Goal: Task Accomplishment & Management: Use online tool/utility

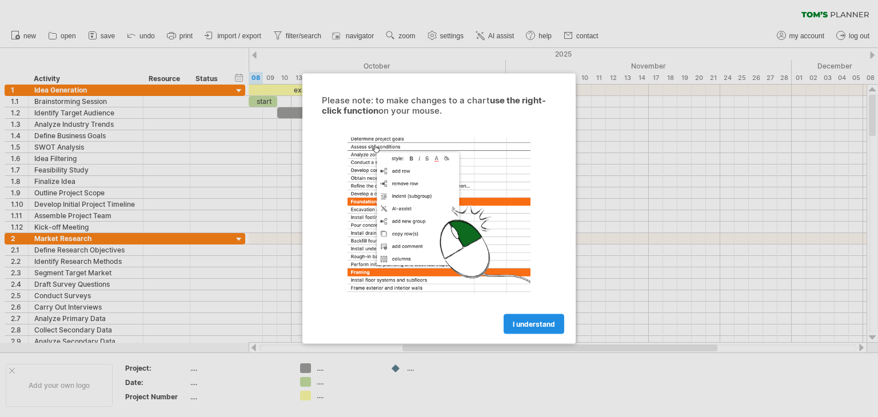
click at [538, 322] on span "I understand" at bounding box center [534, 324] width 42 height 9
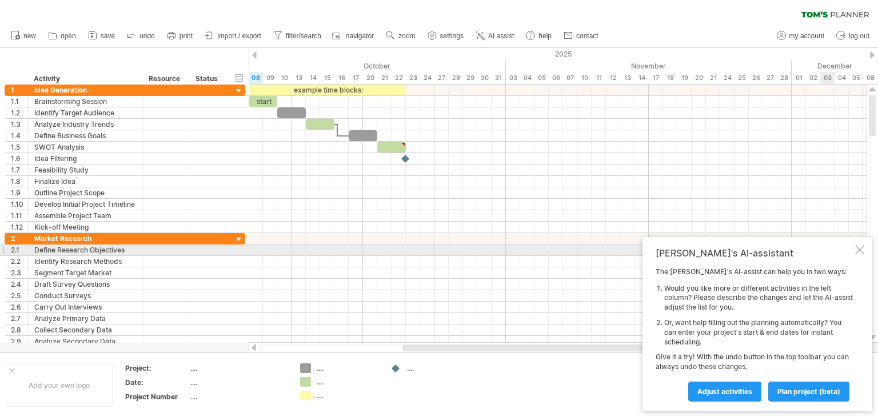
click at [858, 250] on div at bounding box center [860, 249] width 9 height 9
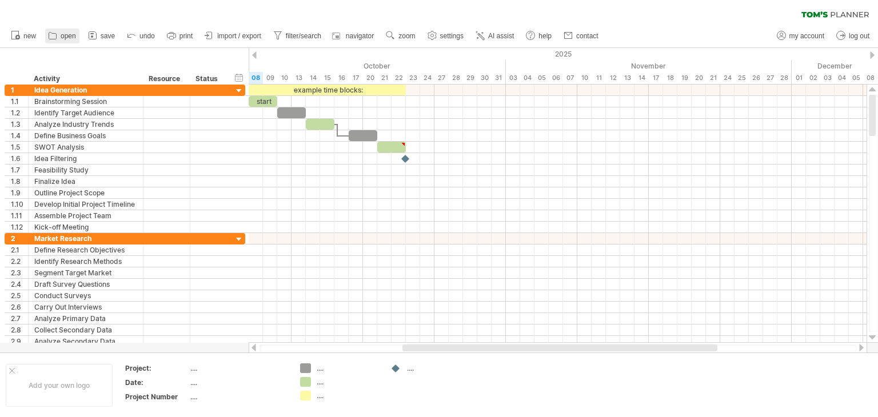
click at [67, 36] on span "open" at bounding box center [68, 36] width 15 height 8
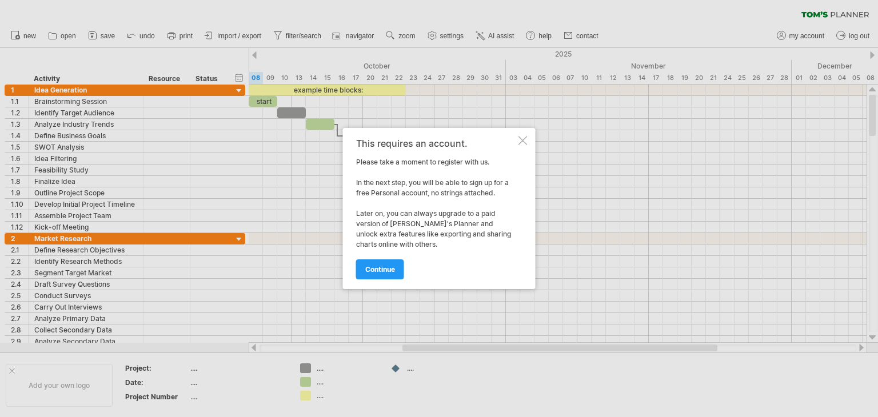
click at [524, 141] on div at bounding box center [523, 140] width 9 height 9
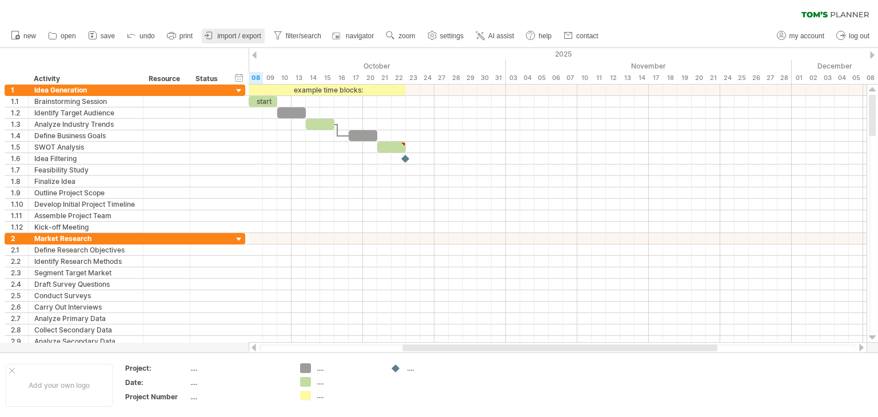
click at [229, 36] on span "import / export" at bounding box center [239, 36] width 44 height 8
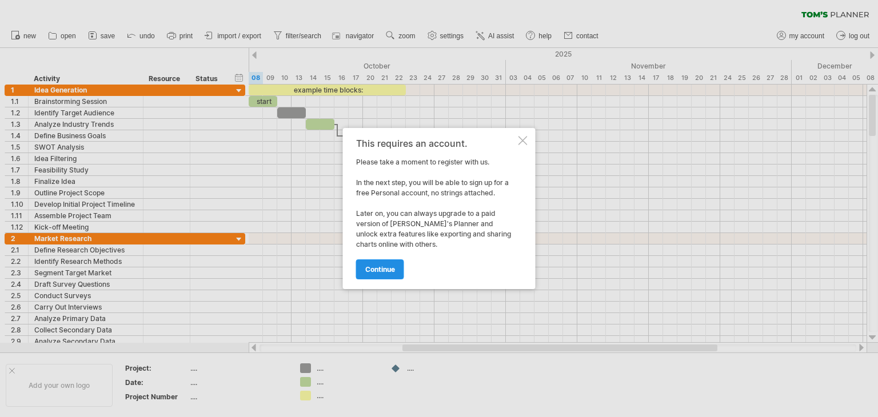
click at [385, 268] on span "continue" at bounding box center [380, 269] width 30 height 9
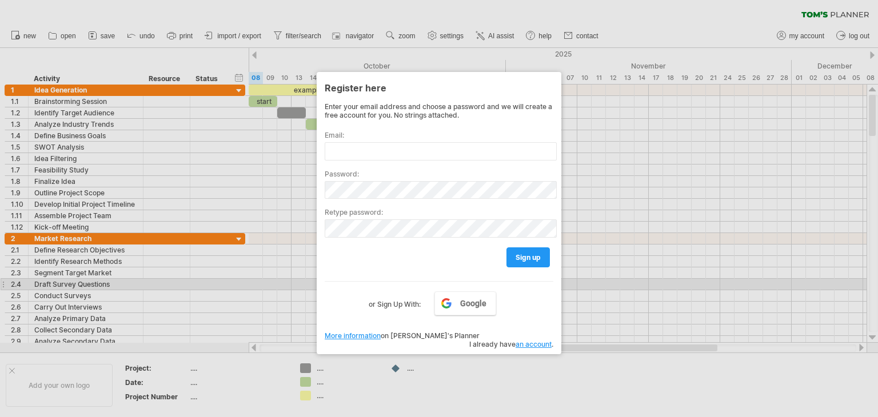
click at [687, 281] on div at bounding box center [439, 208] width 878 height 417
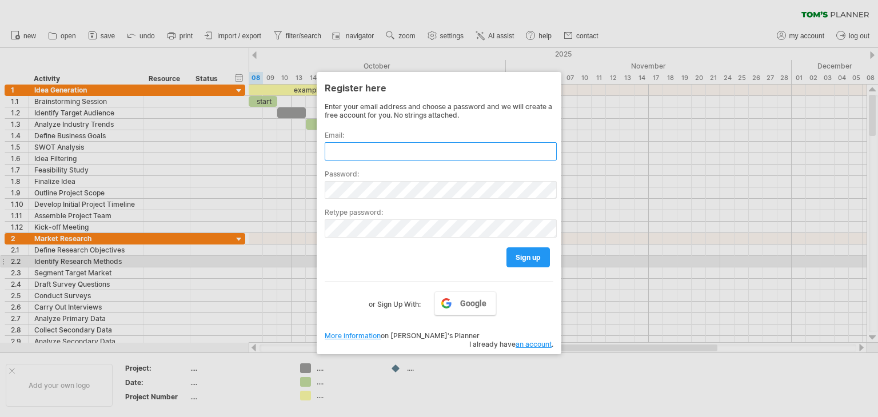
click at [376, 150] on input "text" at bounding box center [441, 151] width 232 height 18
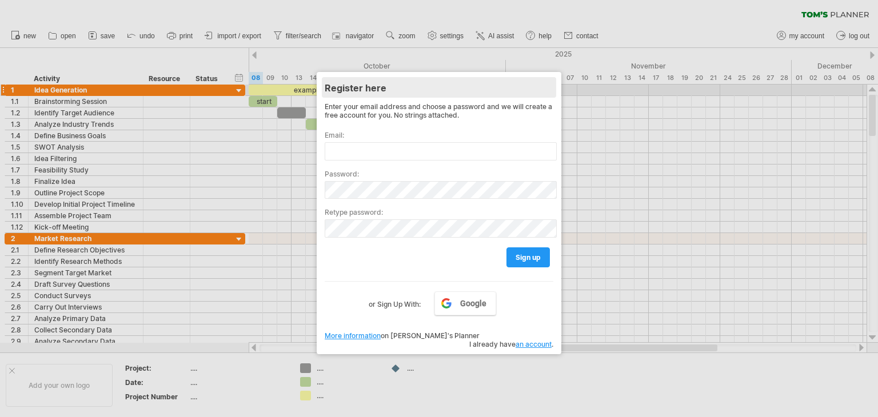
drag, startPoint x: 382, startPoint y: 86, endPoint x: 499, endPoint y: 81, distance: 116.8
click at [382, 86] on div "Register here" at bounding box center [439, 87] width 229 height 21
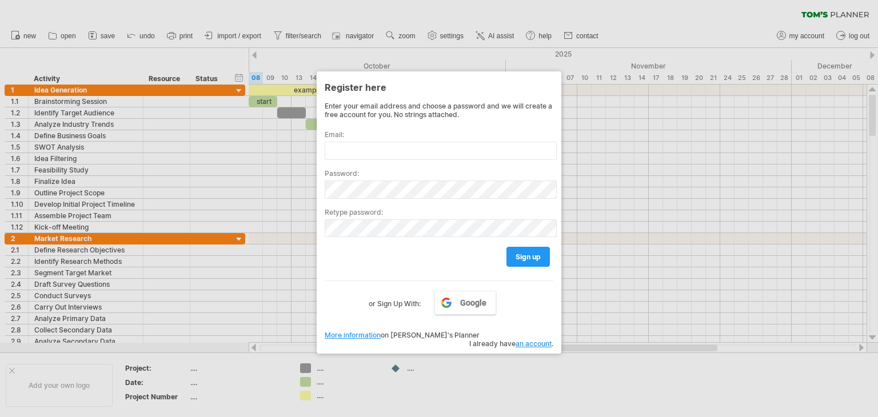
click at [572, 77] on div at bounding box center [439, 208] width 878 height 417
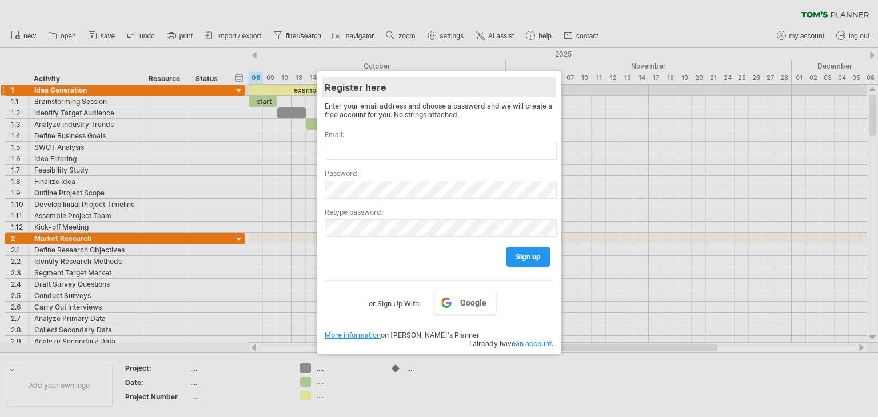
drag, startPoint x: 402, startPoint y: 81, endPoint x: 373, endPoint y: 81, distance: 29.2
click at [400, 81] on div "Register here" at bounding box center [439, 87] width 229 height 21
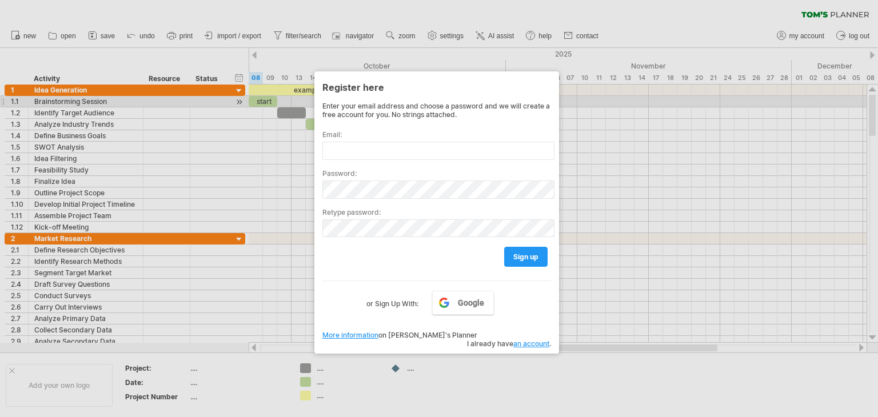
click at [237, 99] on div at bounding box center [439, 208] width 878 height 417
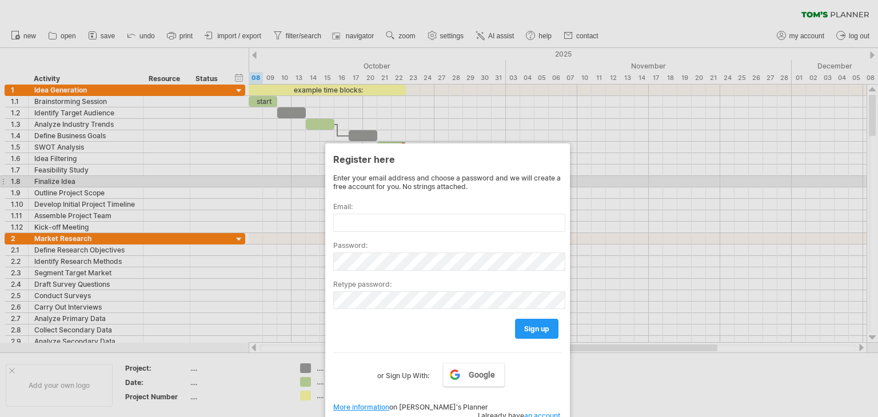
drag, startPoint x: 367, startPoint y: 148, endPoint x: 377, endPoint y: 222, distance: 75.1
click at [377, 224] on div "Register here Enter your email address and choose a password and we will create…" at bounding box center [447, 285] width 245 height 283
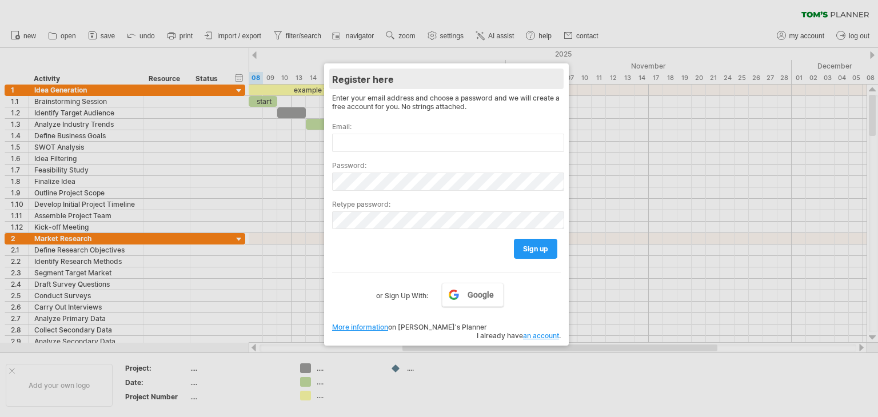
drag, startPoint x: 365, startPoint y: 154, endPoint x: 357, endPoint y: 85, distance: 70.2
click at [357, 85] on div "Register here" at bounding box center [446, 79] width 229 height 21
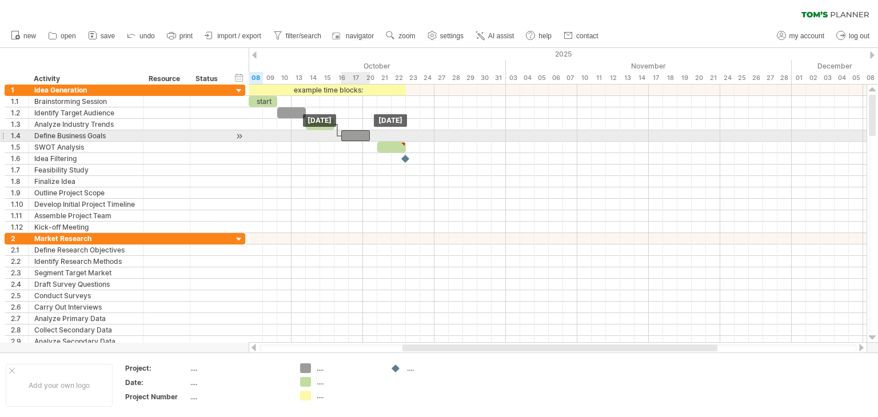
drag, startPoint x: 360, startPoint y: 133, endPoint x: 351, endPoint y: 133, distance: 9.2
click at [351, 133] on div at bounding box center [355, 135] width 29 height 11
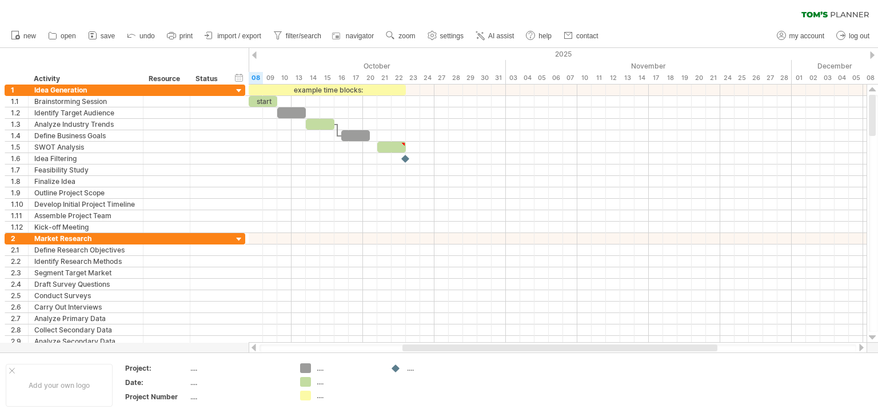
click at [874, 55] on div at bounding box center [872, 54] width 5 height 7
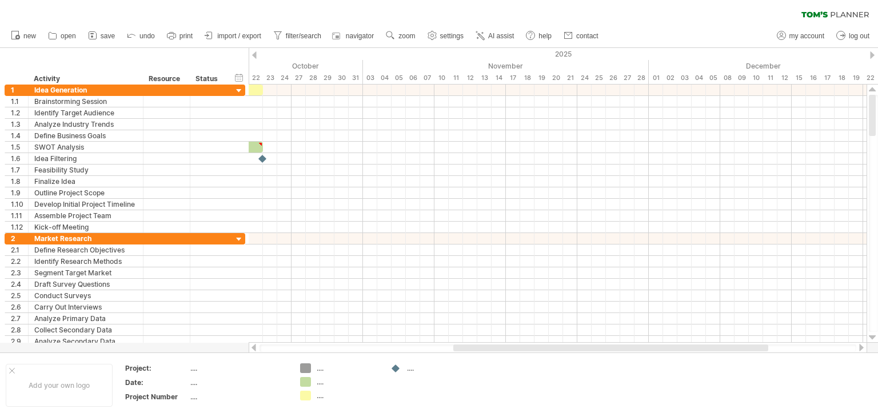
click at [256, 57] on div at bounding box center [254, 54] width 5 height 7
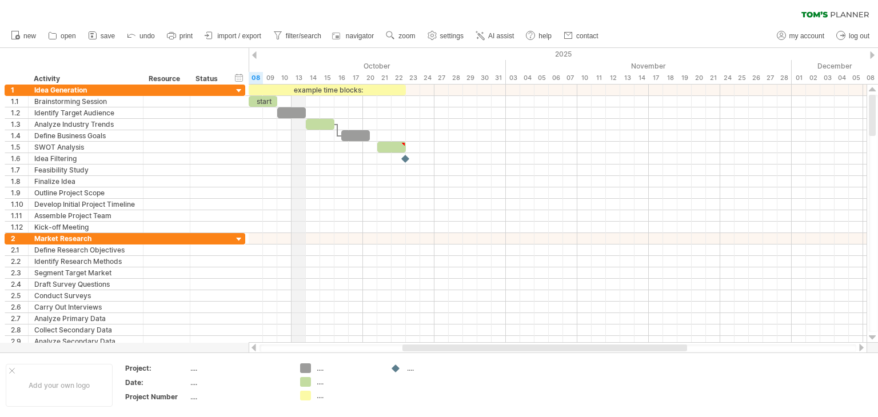
click at [300, 57] on div "2025" at bounding box center [241, 54] width 1759 height 12
click at [379, 65] on div "October" at bounding box center [341, 66] width 329 height 12
click at [565, 51] on div "2025" at bounding box center [241, 54] width 1759 height 12
click at [329, 66] on div "timeline settings" at bounding box center [338, 71] width 85 height 18
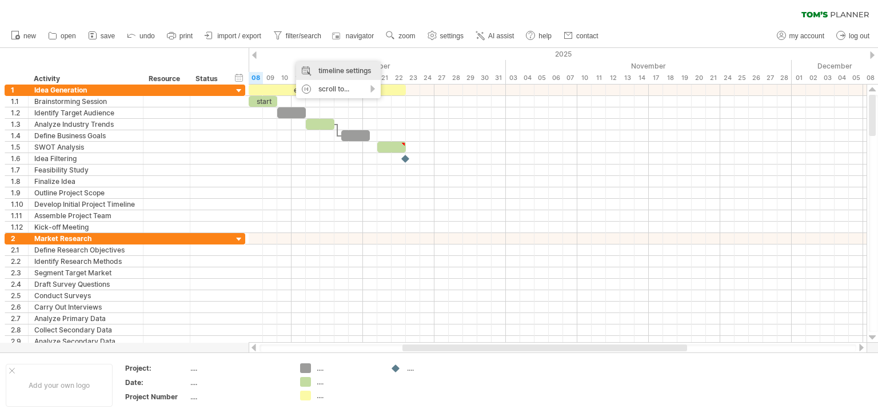
select select "*"
select select "**"
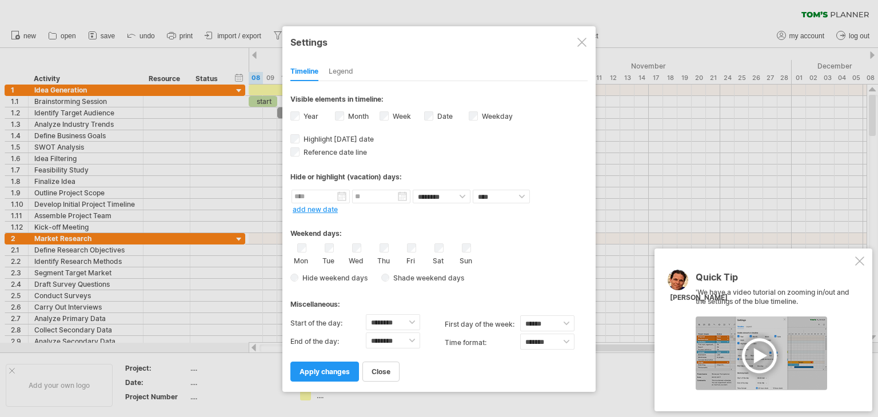
click at [582, 43] on div at bounding box center [582, 42] width 9 height 9
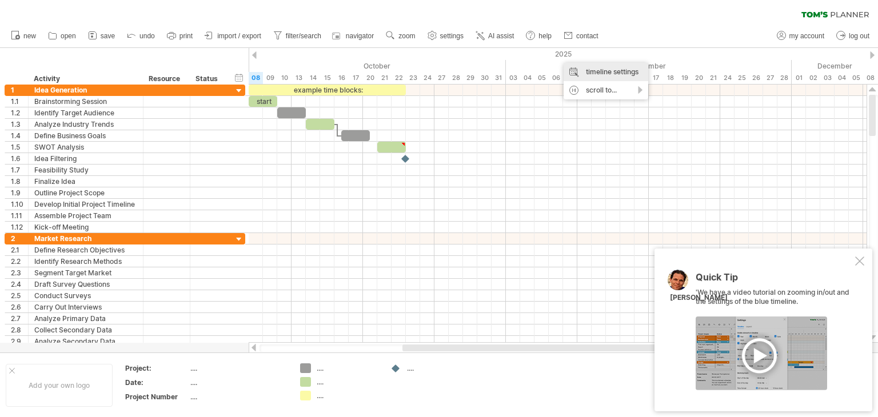
click at [595, 69] on div "timeline settings" at bounding box center [606, 72] width 85 height 18
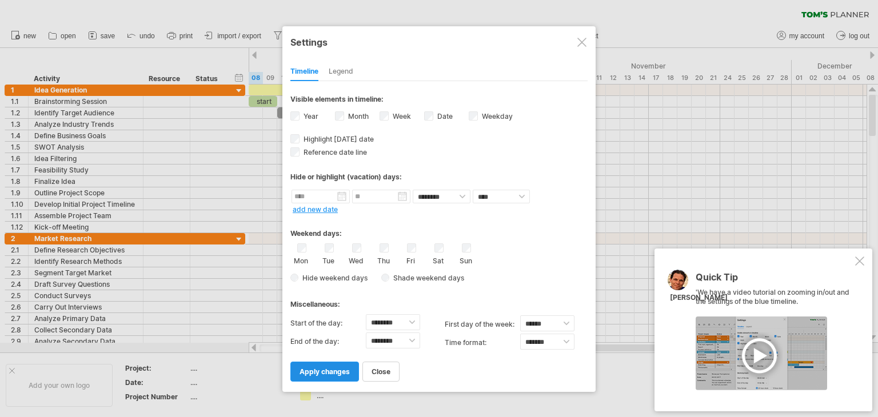
click at [327, 374] on span "apply changes" at bounding box center [325, 372] width 50 height 9
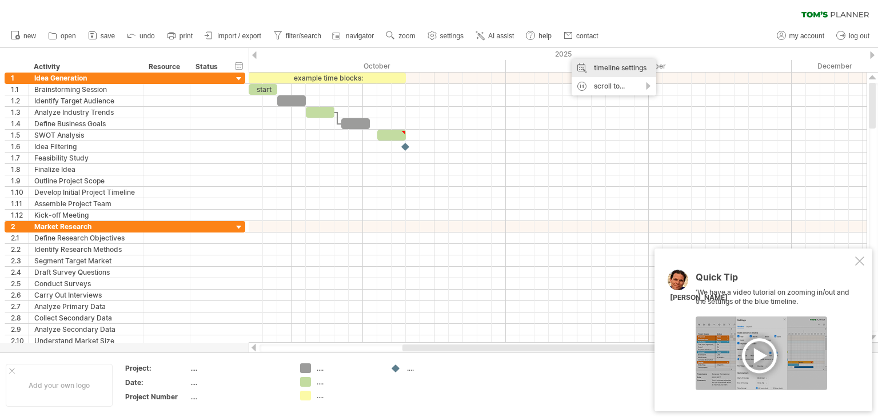
click at [609, 69] on div "timeline settings" at bounding box center [614, 68] width 85 height 18
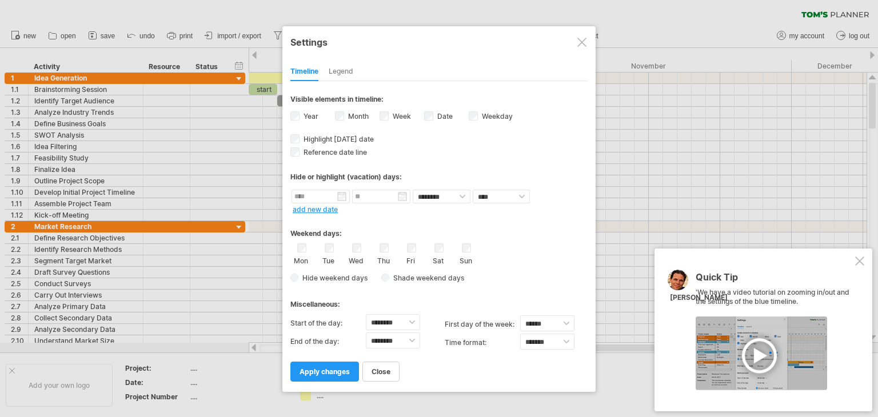
click at [341, 110] on div "Month" at bounding box center [357, 117] width 45 height 15
click at [377, 119] on div "Month" at bounding box center [357, 117] width 45 height 15
click at [345, 117] on div "Month" at bounding box center [357, 117] width 45 height 15
click at [339, 370] on span "apply changes" at bounding box center [325, 372] width 50 height 9
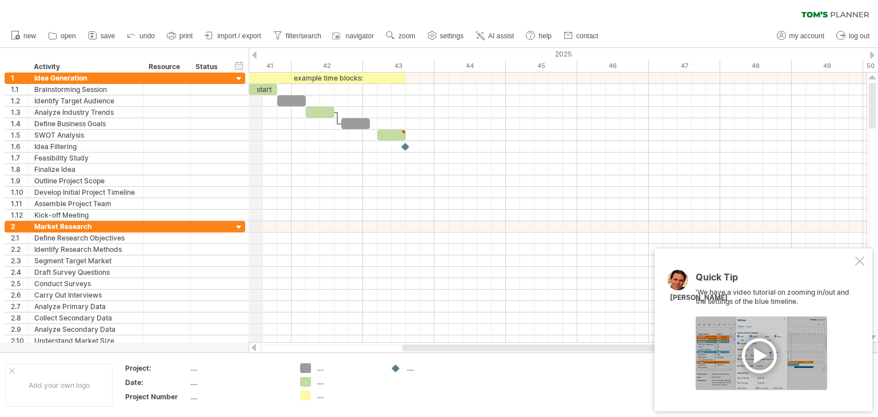
click at [257, 51] on div "2025" at bounding box center [241, 54] width 1759 height 12
click at [675, 63] on div "47" at bounding box center [684, 66] width 71 height 12
click at [869, 51] on div "2025" at bounding box center [241, 54] width 1759 height 12
click at [870, 52] on div at bounding box center [872, 54] width 5 height 7
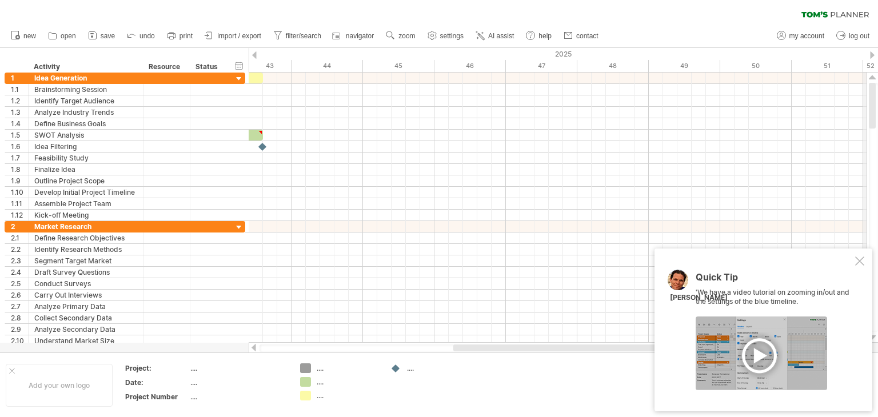
click at [870, 53] on div "2025" at bounding box center [98, 54] width 1759 height 12
click at [253, 58] on div at bounding box center [254, 54] width 5 height 7
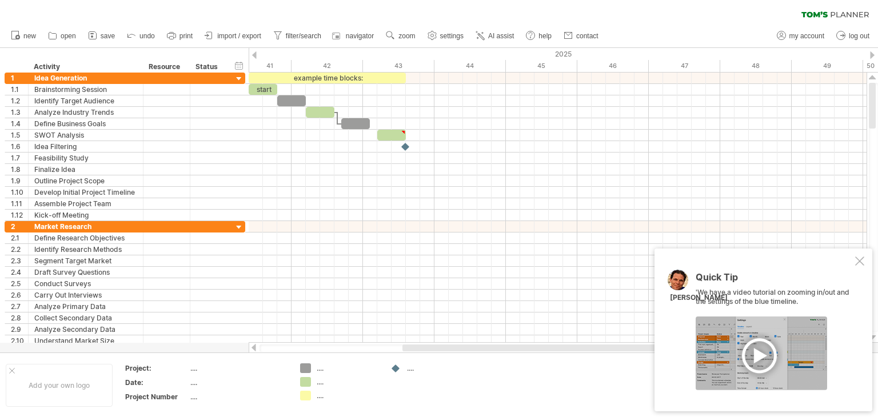
click at [253, 58] on div at bounding box center [254, 54] width 5 height 7
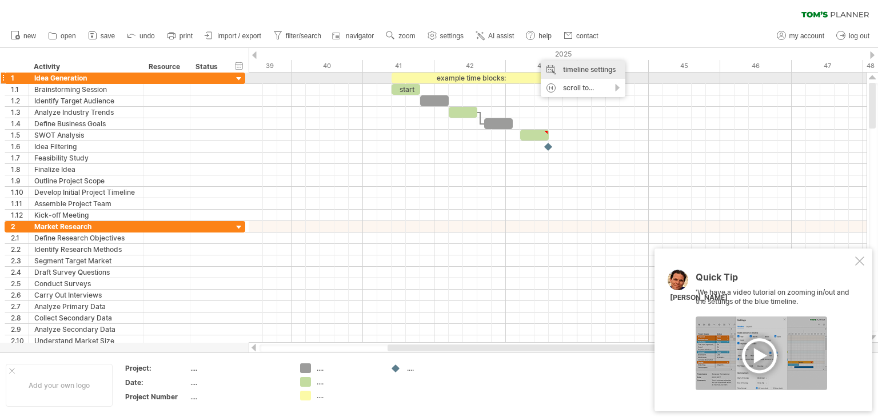
click at [580, 76] on div "timeline settings" at bounding box center [583, 70] width 85 height 18
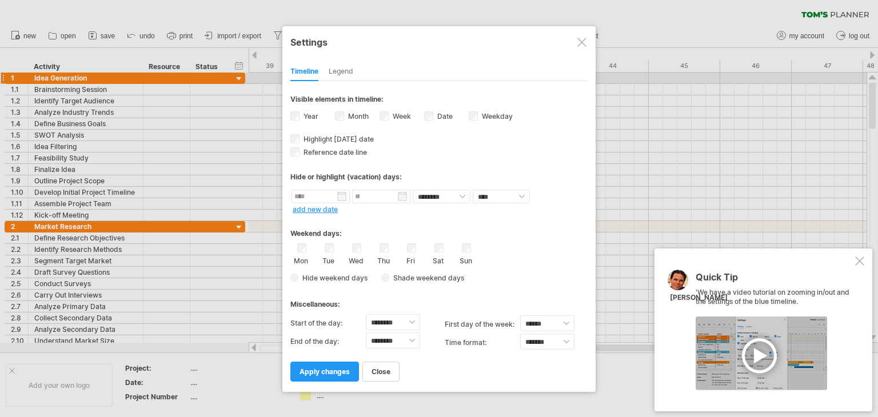
click at [578, 45] on div at bounding box center [582, 42] width 9 height 9
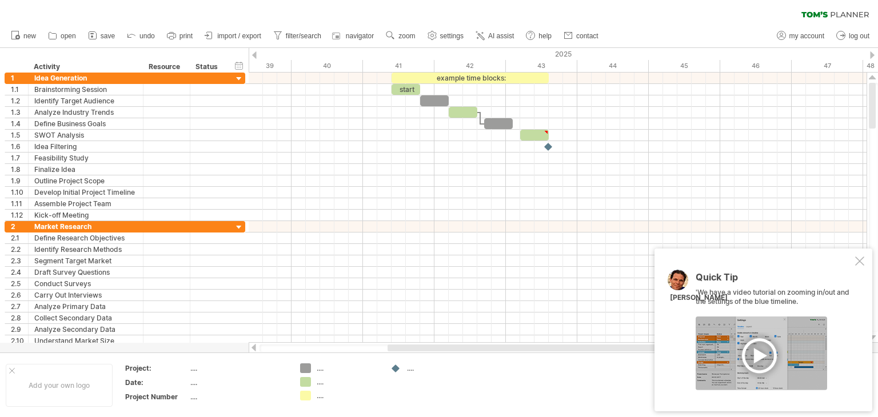
click at [256, 55] on div at bounding box center [254, 54] width 5 height 7
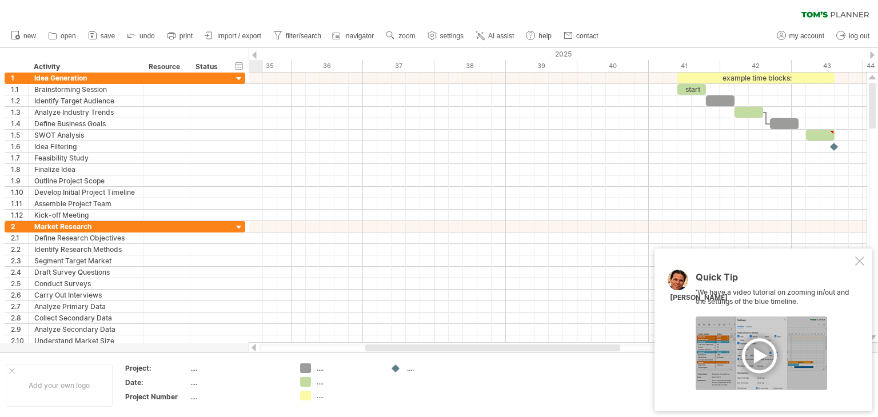
click at [256, 55] on div at bounding box center [254, 54] width 5 height 7
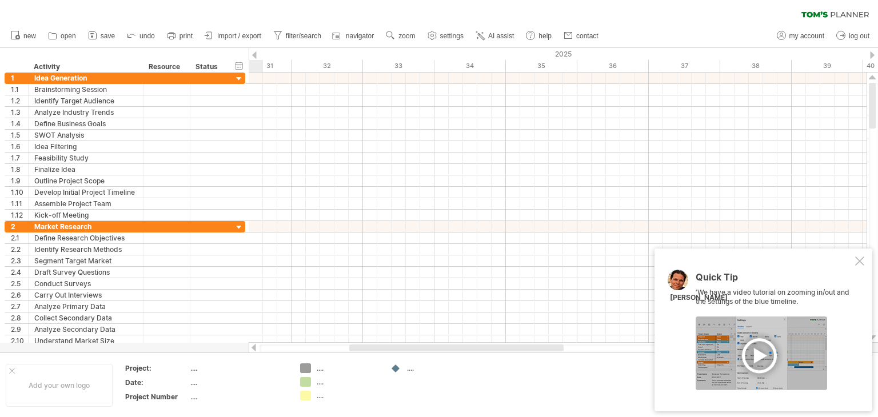
click at [256, 55] on div at bounding box center [254, 54] width 5 height 7
click at [875, 57] on div "2025" at bounding box center [699, 54] width 2674 height 12
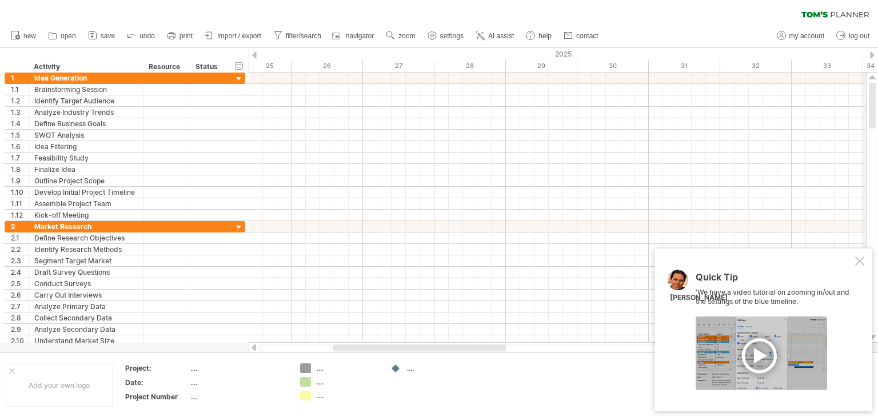
click at [875, 57] on div "2025" at bounding box center [699, 54] width 2674 height 12
click at [873, 57] on div at bounding box center [872, 54] width 5 height 7
click at [872, 57] on div at bounding box center [872, 54] width 5 height 7
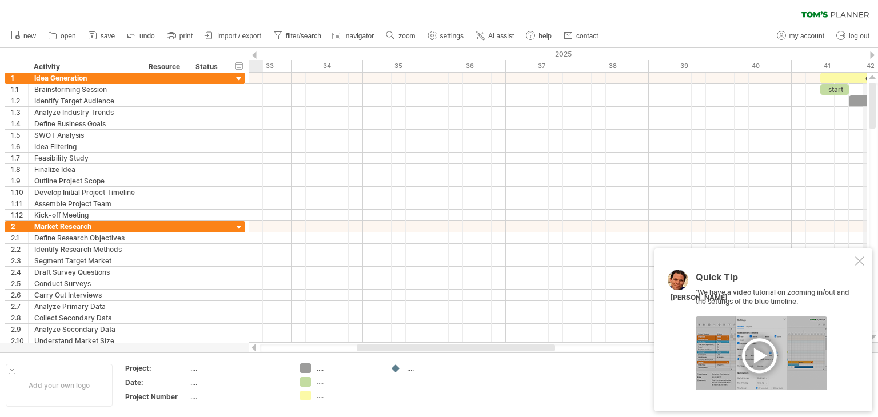
click at [868, 55] on div "2025" at bounding box center [527, 54] width 2331 height 12
click at [869, 57] on div "2025" at bounding box center [527, 54] width 2331 height 12
click at [876, 53] on div "2025" at bounding box center [527, 54] width 2331 height 12
click at [872, 57] on div at bounding box center [872, 54] width 5 height 7
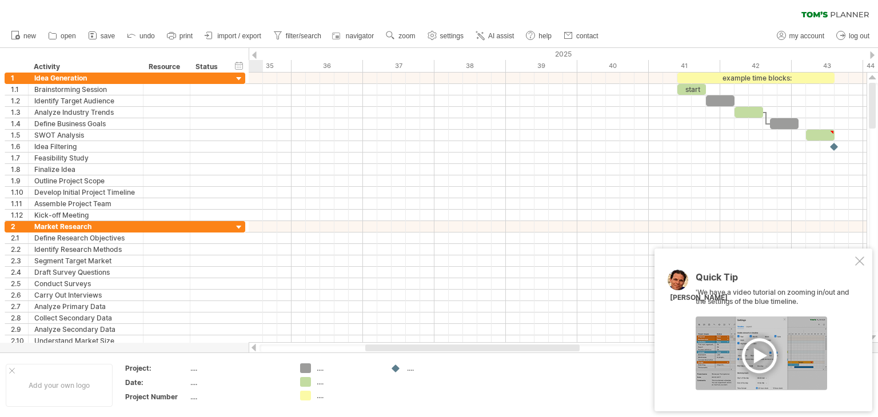
click at [872, 57] on div at bounding box center [872, 54] width 5 height 7
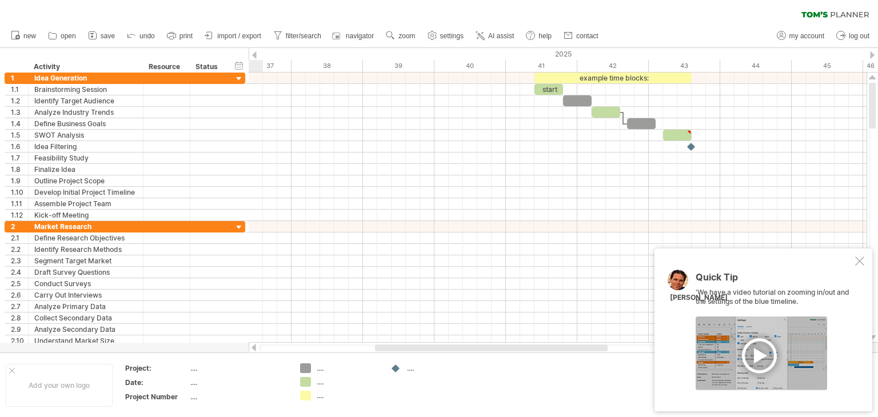
click at [872, 57] on div at bounding box center [872, 54] width 5 height 7
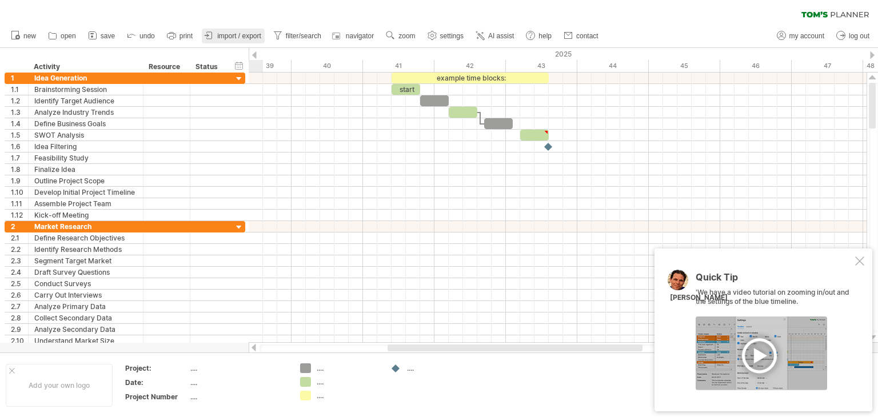
click at [235, 35] on span "import / export" at bounding box center [239, 36] width 44 height 8
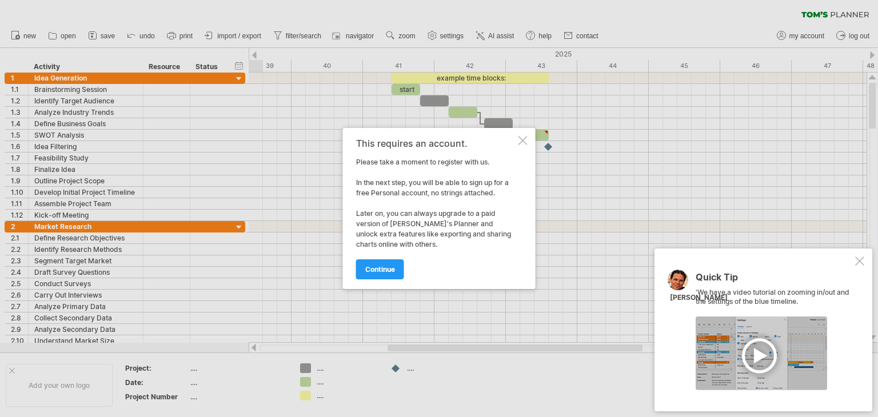
click at [523, 136] on div at bounding box center [523, 140] width 9 height 9
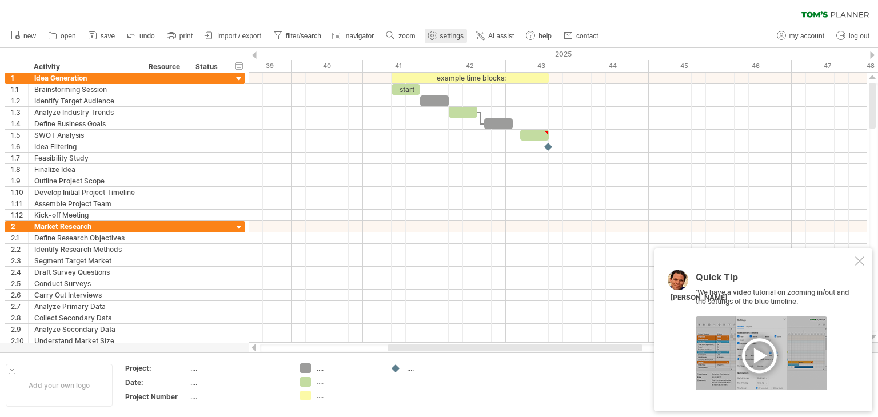
click at [459, 37] on span "settings" at bounding box center [451, 36] width 23 height 8
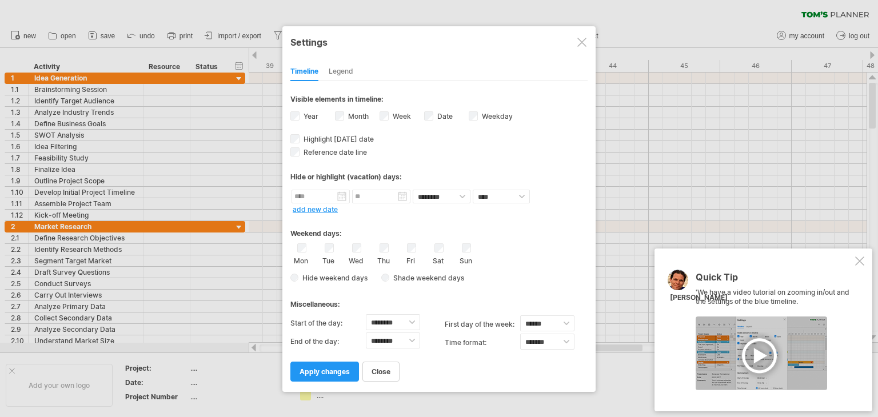
click at [583, 38] on div at bounding box center [582, 42] width 9 height 9
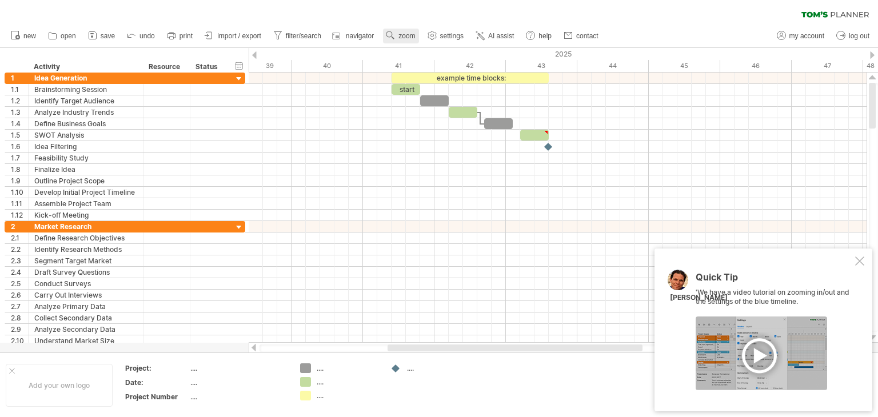
click at [403, 34] on span "zoom" at bounding box center [407, 36] width 17 height 8
click at [442, 55] on div "Month" at bounding box center [440, 49] width 63 height 18
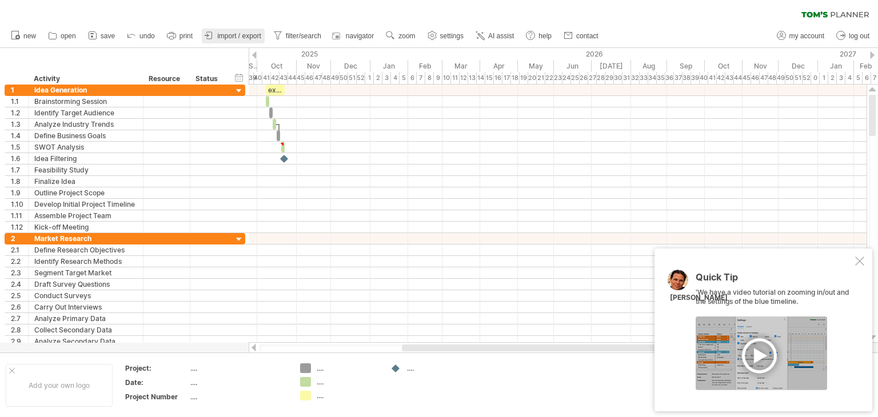
click at [236, 36] on span "import / export" at bounding box center [239, 36] width 44 height 8
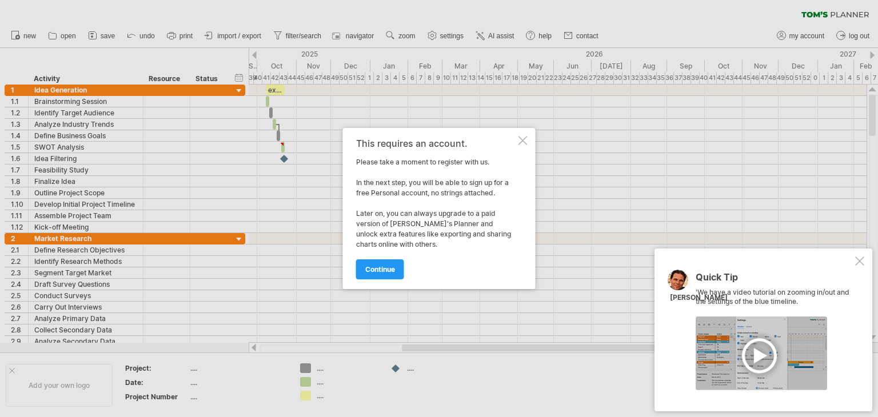
click at [526, 136] on div "This requires an account. Please take a moment to register with us. In the next…" at bounding box center [439, 208] width 193 height 161
click at [530, 142] on div "This requires an account. Please take a moment to register with us. In the next…" at bounding box center [439, 208] width 193 height 161
click at [524, 137] on div at bounding box center [523, 140] width 9 height 9
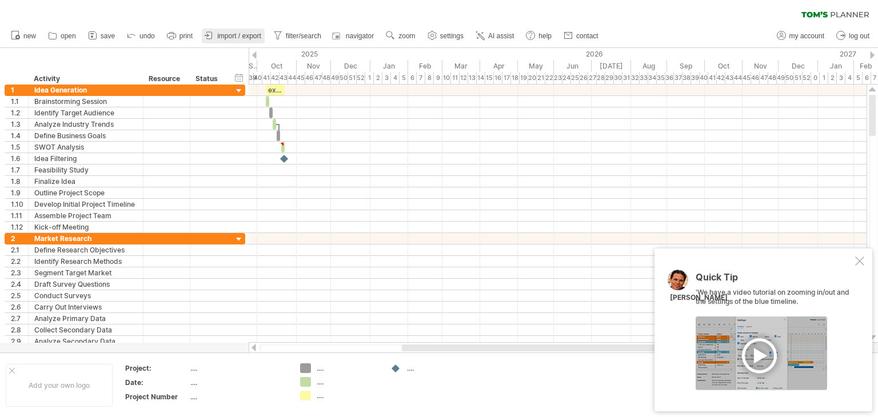
click at [220, 34] on span "import / export" at bounding box center [239, 36] width 44 height 8
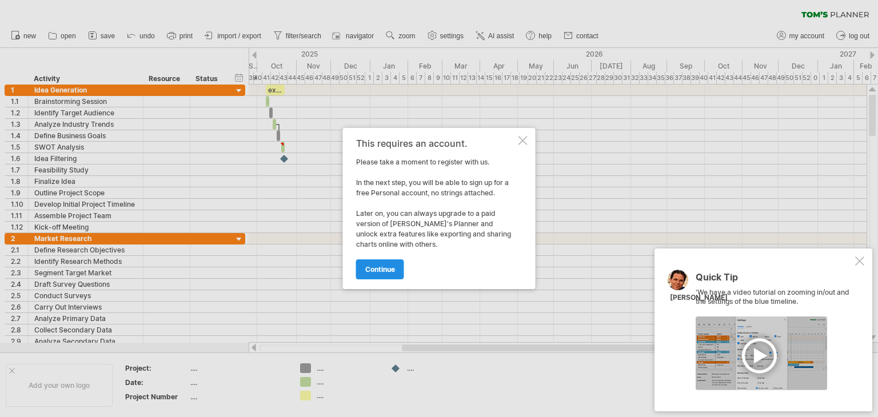
click at [396, 269] on link "continue" at bounding box center [380, 270] width 48 height 20
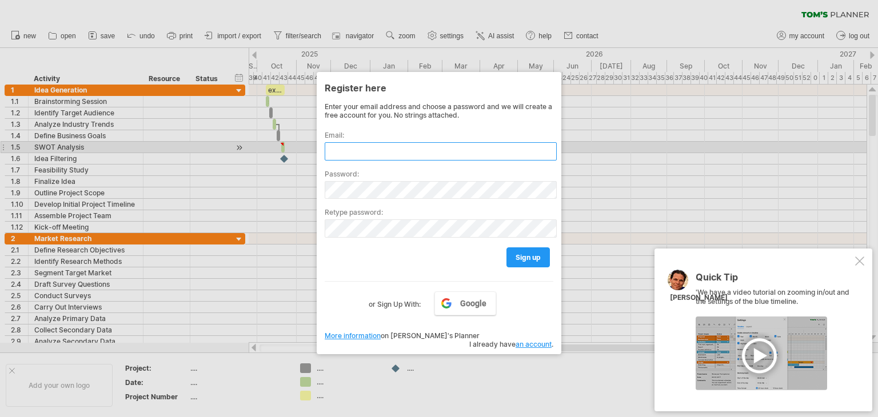
click at [373, 144] on input "text" at bounding box center [441, 151] width 232 height 18
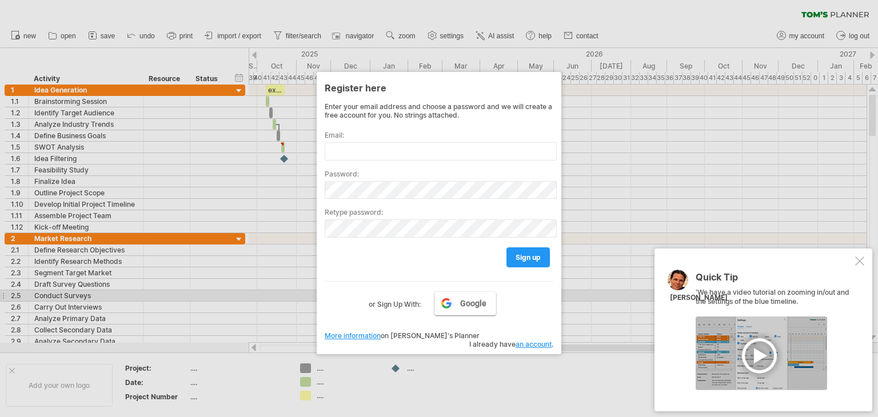
click at [458, 296] on link "Google" at bounding box center [466, 304] width 62 height 24
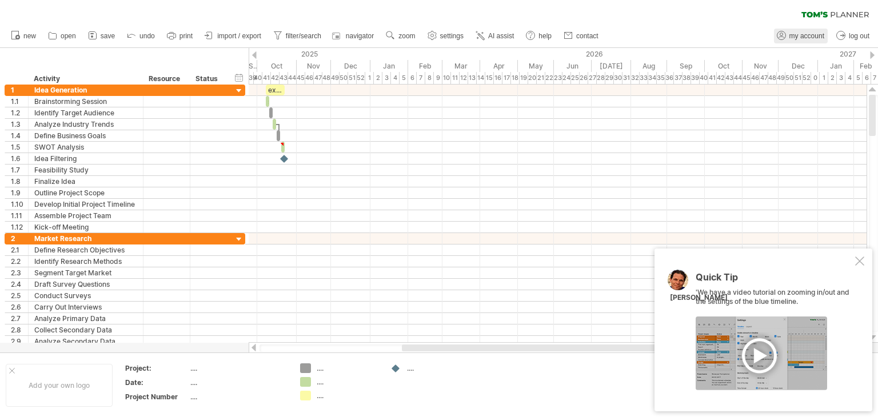
click at [800, 34] on span "my account" at bounding box center [807, 36] width 35 height 8
type input "**********"
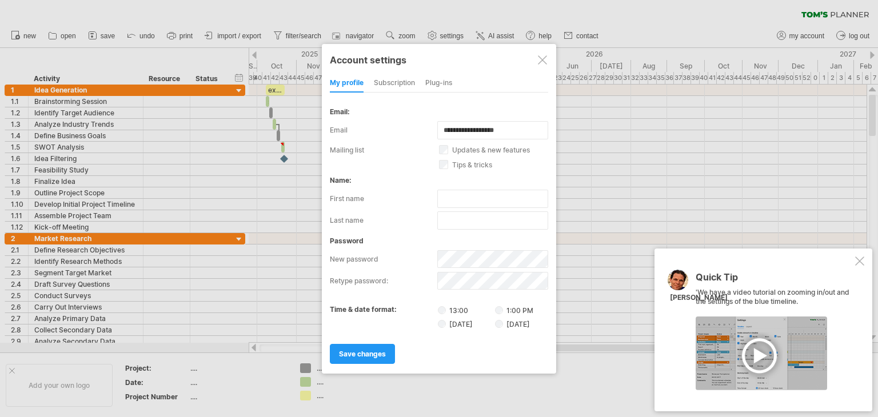
click at [545, 55] on div at bounding box center [542, 59] width 9 height 9
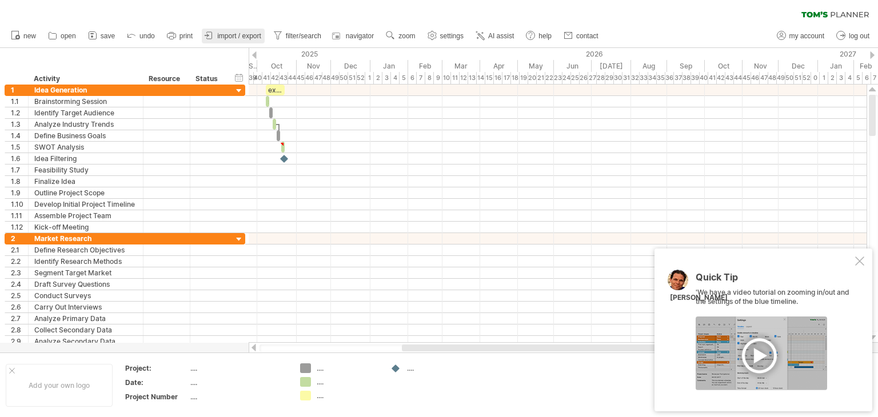
click at [240, 37] on span "import / export" at bounding box center [239, 36] width 44 height 8
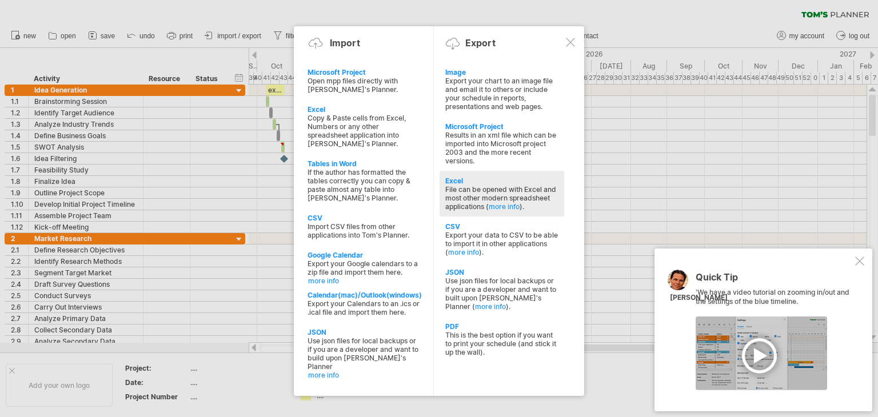
click at [524, 193] on div "File can be opened with Excel and most other modern spreadsheet applications ( …" at bounding box center [502, 198] width 113 height 26
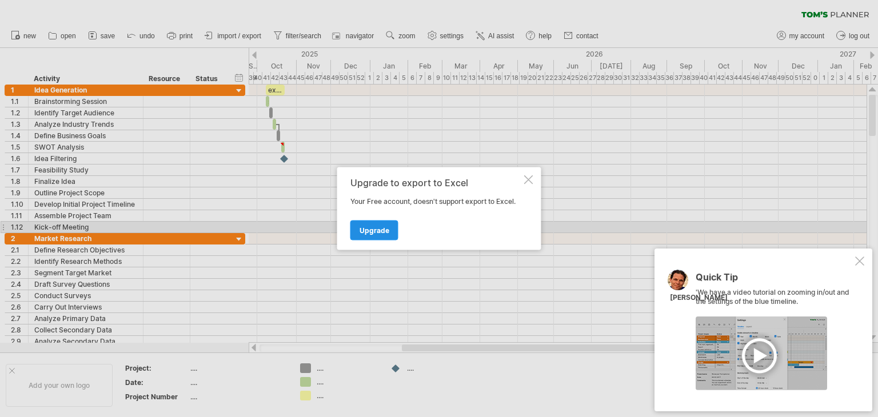
click at [384, 230] on span "Upgrade" at bounding box center [375, 230] width 30 height 9
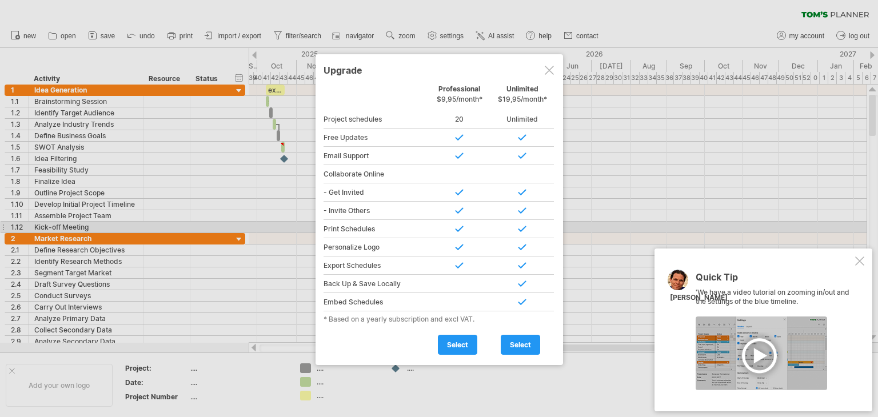
click at [547, 74] on div at bounding box center [549, 70] width 9 height 9
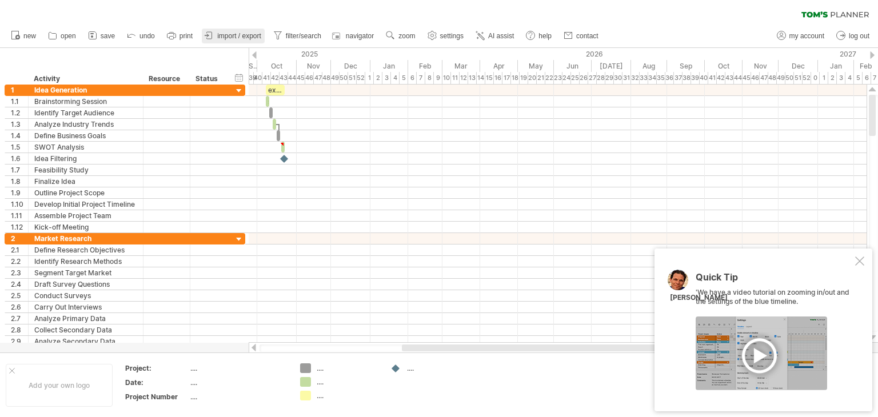
click at [241, 35] on span "import / export" at bounding box center [239, 36] width 44 height 8
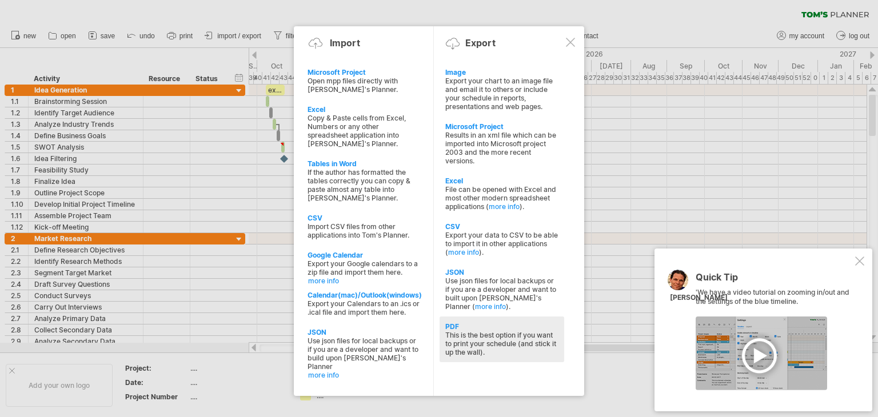
click at [474, 346] on div "This is the best option if you want to print your schedule (and stick it up the…" at bounding box center [502, 344] width 113 height 26
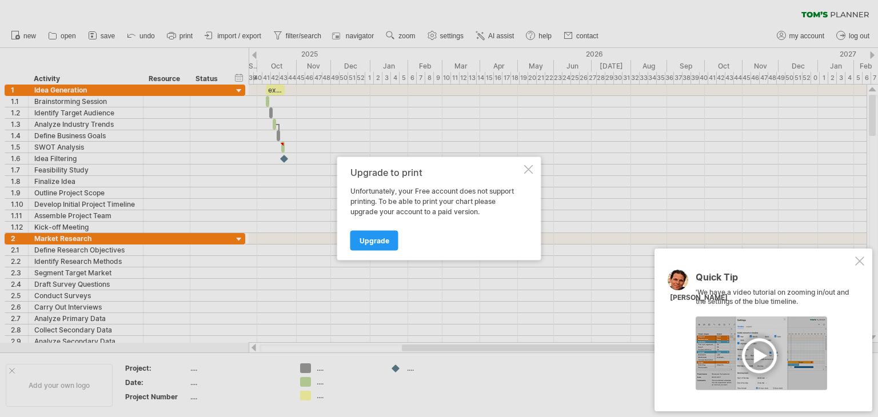
click at [526, 169] on div at bounding box center [528, 169] width 9 height 9
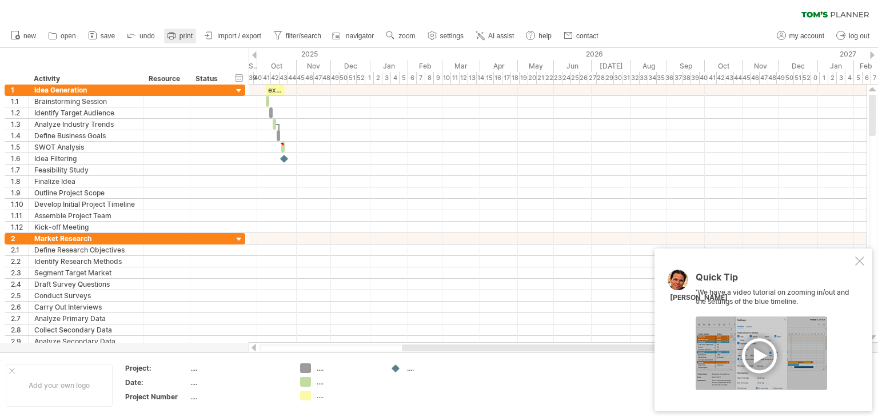
click at [185, 38] on span "print" at bounding box center [186, 36] width 13 height 8
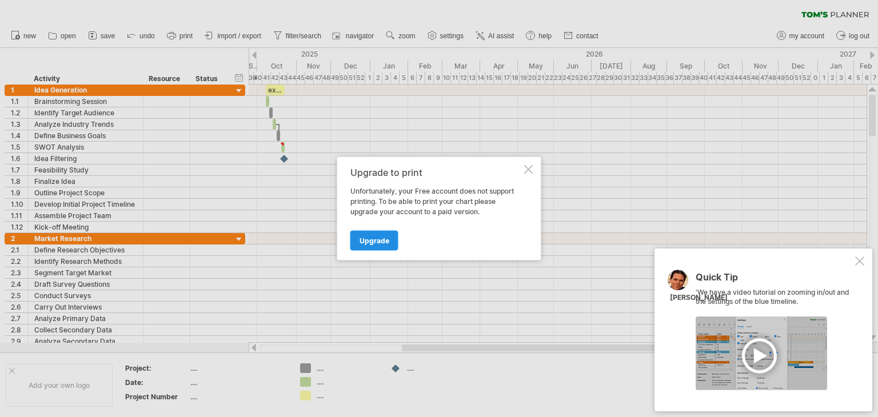
click at [363, 237] on span "Upgrade" at bounding box center [375, 241] width 30 height 9
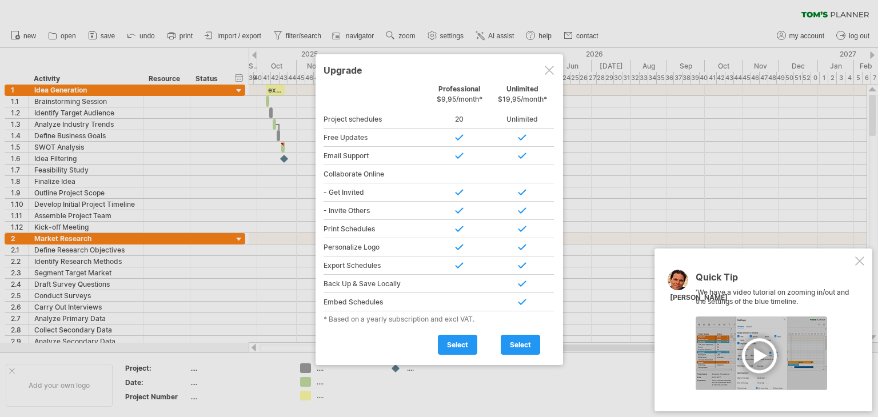
click at [550, 71] on div at bounding box center [549, 70] width 9 height 9
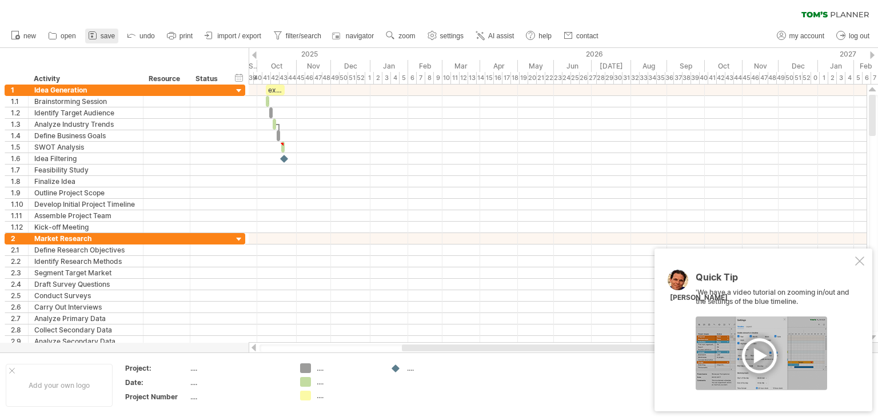
click at [113, 36] on span "save" at bounding box center [108, 36] width 14 height 8
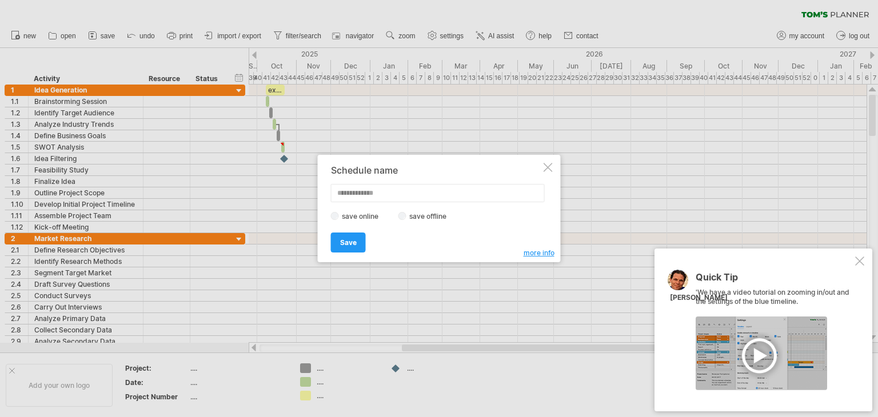
click at [556, 165] on div "Schedule name save online save offline more info Save Save Save schedules onlin…" at bounding box center [439, 209] width 243 height 108
click at [552, 167] on div "Schedule name save online save offline more info Save Save Save schedules onlin…" at bounding box center [439, 209] width 243 height 108
click at [549, 168] on div at bounding box center [548, 167] width 9 height 9
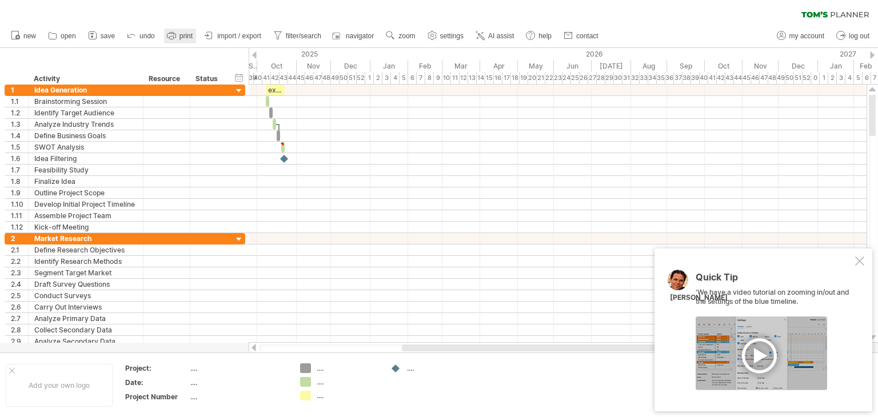
click at [188, 38] on span "print" at bounding box center [186, 36] width 13 height 8
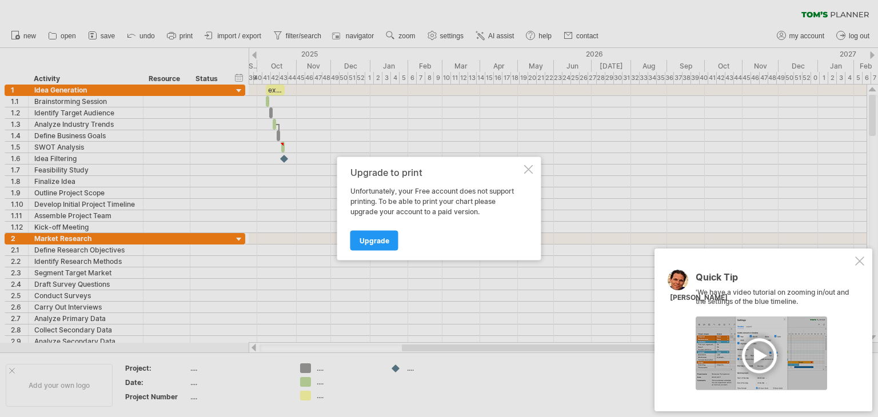
click at [528, 180] on div "Upgrade to print Unfortunately, your Free account does not support printing. To…" at bounding box center [439, 209] width 204 height 104
click at [527, 168] on div at bounding box center [528, 169] width 9 height 9
